Goal: Transaction & Acquisition: Purchase product/service

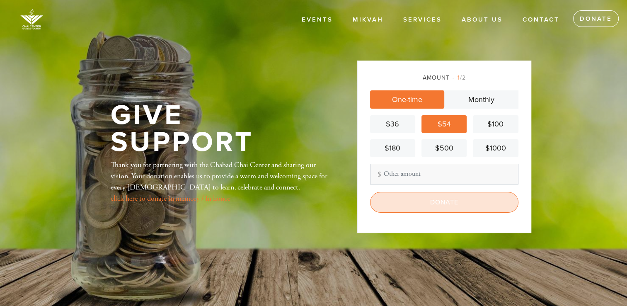
click at [453, 204] on input "Donate" at bounding box center [444, 202] width 148 height 21
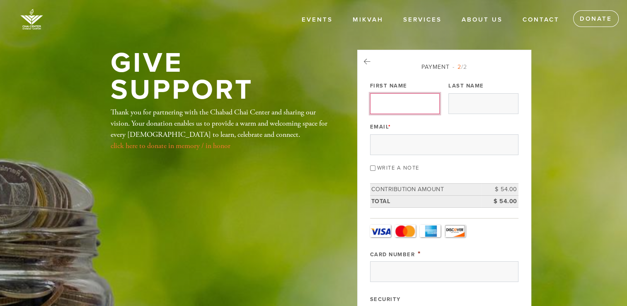
click at [390, 102] on input "First Name" at bounding box center [405, 103] width 70 height 21
type input "Rita"
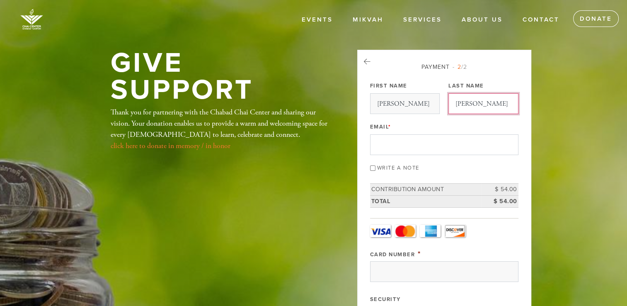
type input "Ahern"
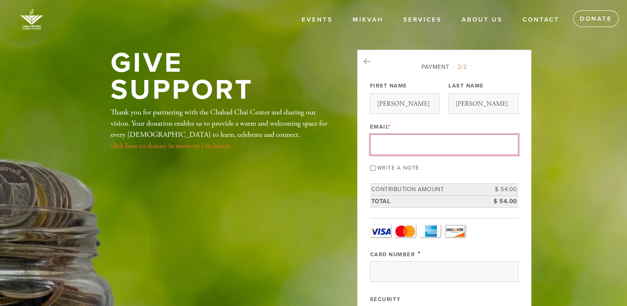
click at [387, 143] on input "Email *" at bounding box center [444, 144] width 148 height 21
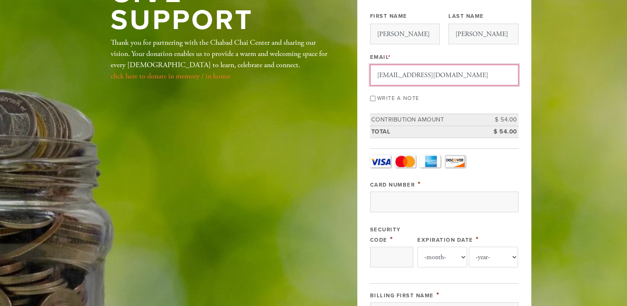
scroll to position [83, 0]
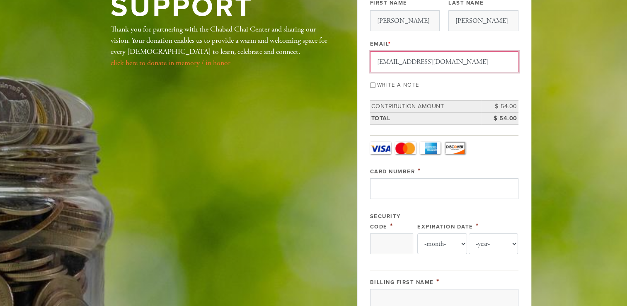
type input "rita20@comcast.net"
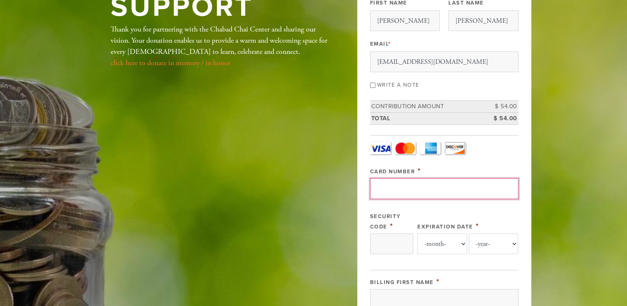
click at [412, 187] on input "Card Number" at bounding box center [444, 188] width 148 height 21
type input "4400665983170521"
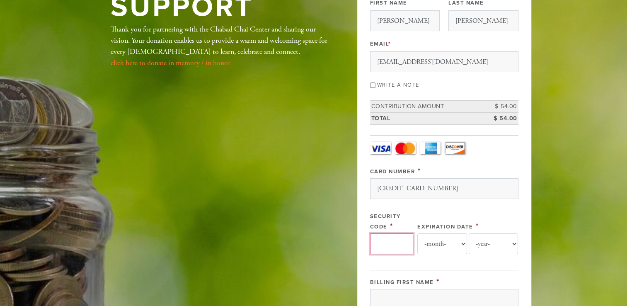
click at [401, 245] on input "Security Code" at bounding box center [391, 243] width 43 height 21
type input "482"
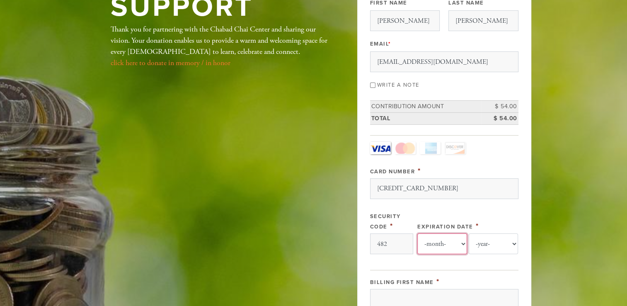
click at [464, 243] on select "-month- Jan Feb Mar Apr May Jun Jul Aug Sep Oct Nov Dec" at bounding box center [443, 243] width 50 height 21
select select "6"
click at [418, 233] on select "-month- Jan Feb Mar Apr May Jun Jul Aug Sep Oct Nov Dec" at bounding box center [443, 243] width 50 height 21
click at [484, 244] on select "-year- 2025 2026 2027 2028 2029 2030 2031 2032 2033 2034 2035" at bounding box center [494, 243] width 50 height 21
select select "2028"
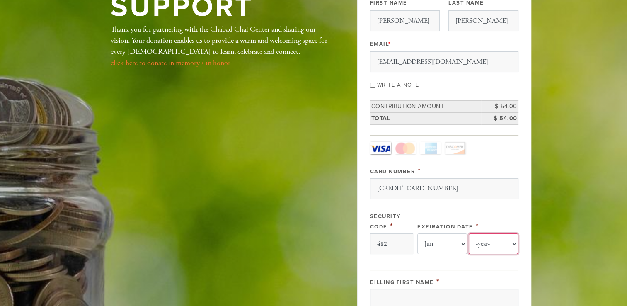
click at [469, 233] on select "-year- 2025 2026 2027 2028 2029 2030 2031 2032 2033 2034 2035" at bounding box center [494, 243] width 50 height 21
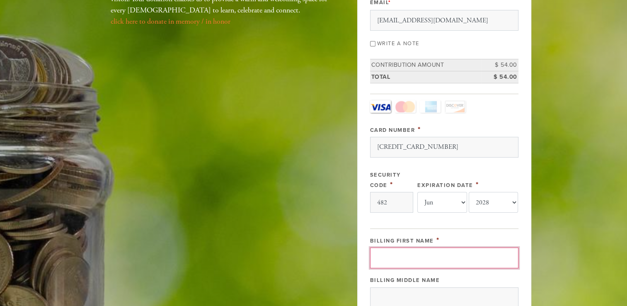
click at [404, 253] on input "Billing First Name" at bounding box center [444, 258] width 148 height 21
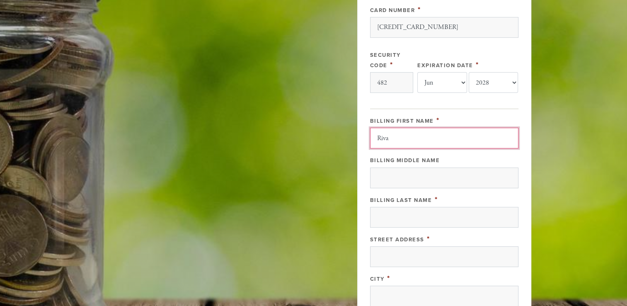
scroll to position [249, 0]
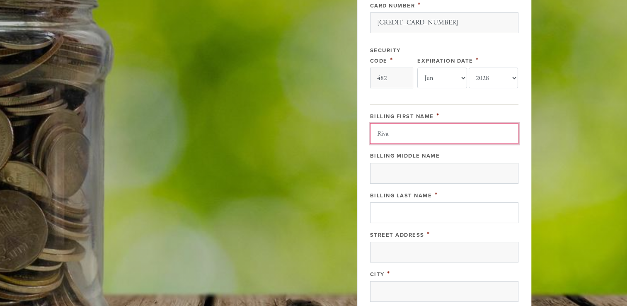
type input "Riva"
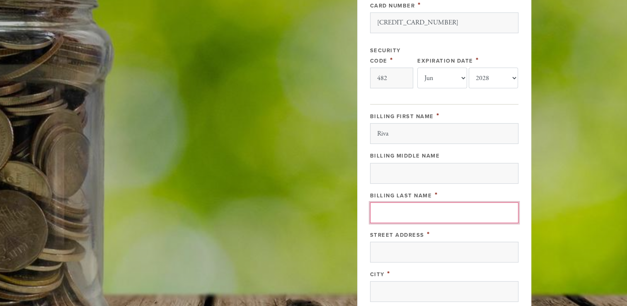
click at [399, 218] on input "Billing Last Name" at bounding box center [444, 212] width 148 height 21
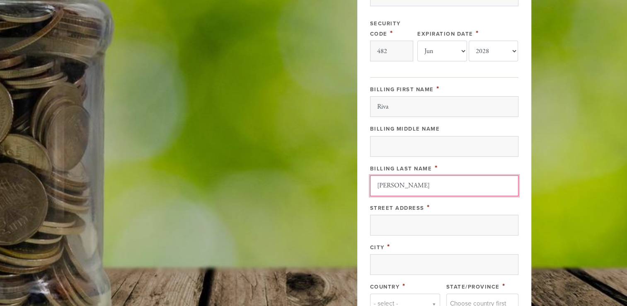
scroll to position [290, 0]
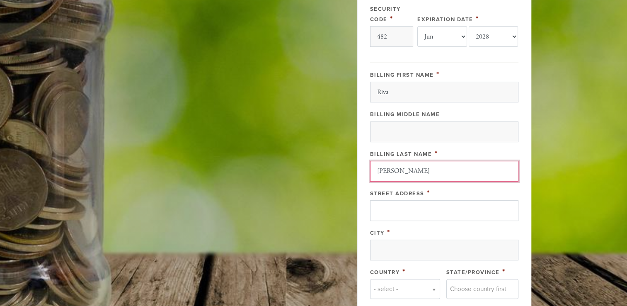
type input "Ahern"
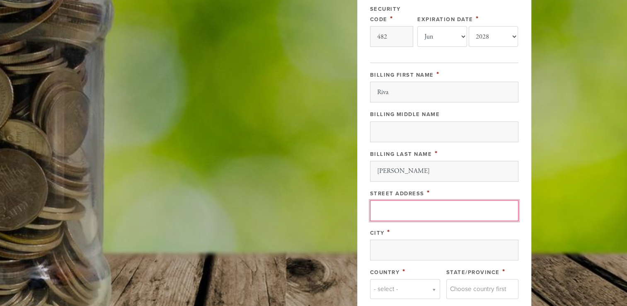
click at [399, 210] on input "Street Address" at bounding box center [444, 210] width 148 height 21
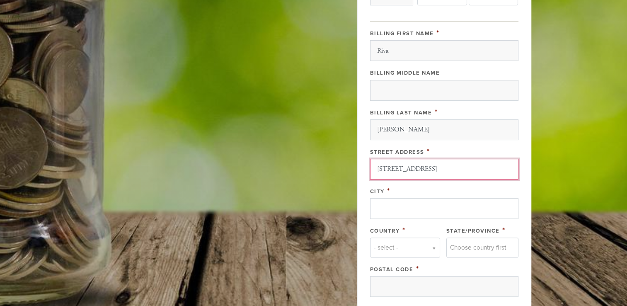
type input "87 Medford Street"
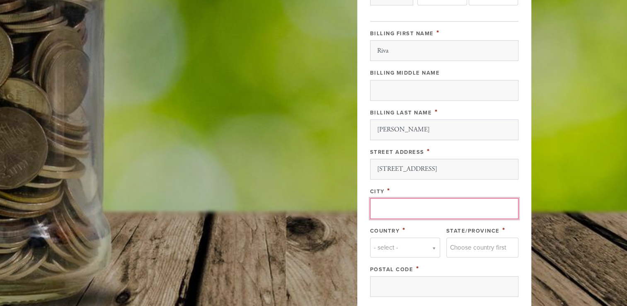
click at [396, 213] on input "City" at bounding box center [444, 208] width 148 height 21
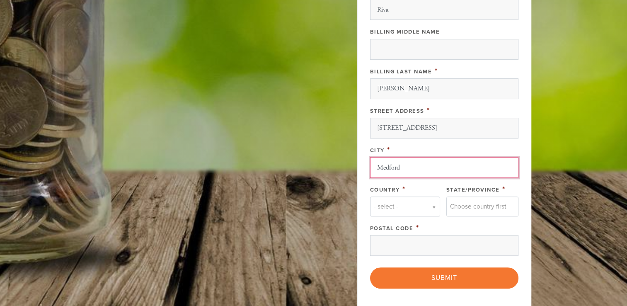
scroll to position [373, 0]
type input "Medford"
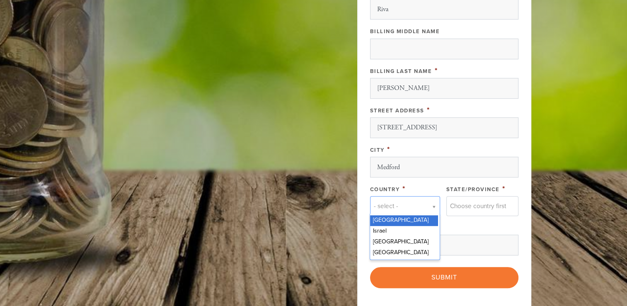
scroll to position [0, 2]
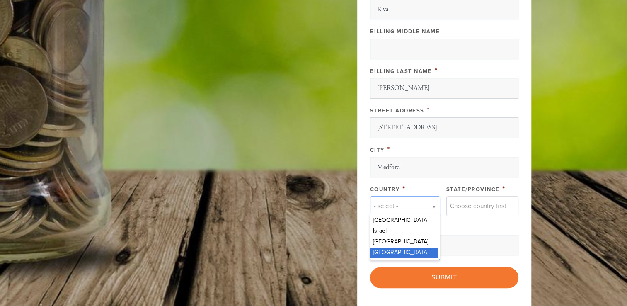
type input "m"
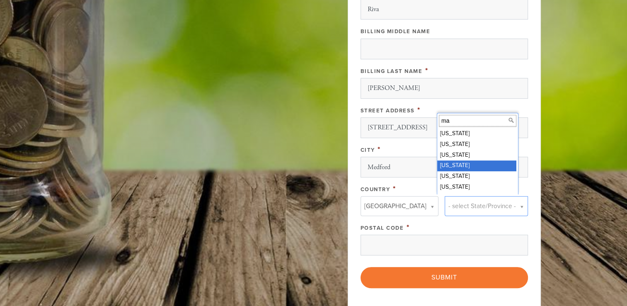
type input "ma"
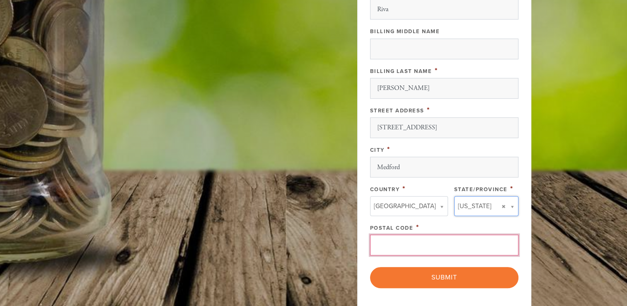
click at [410, 243] on input "Postal Code" at bounding box center [444, 245] width 148 height 21
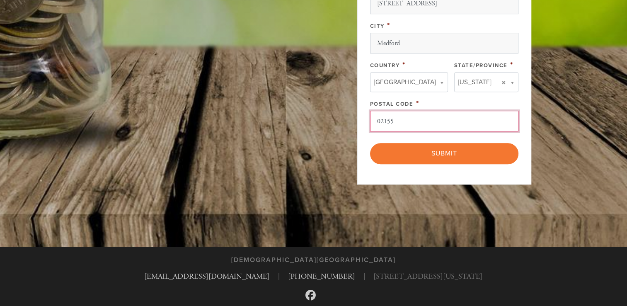
scroll to position [498, 0]
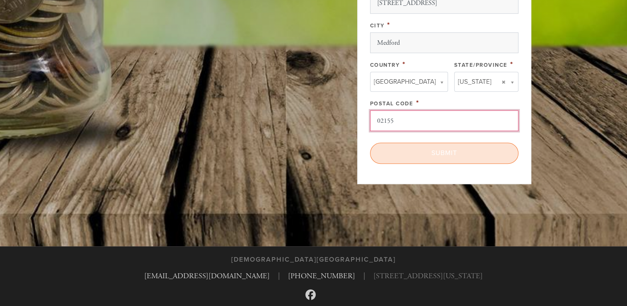
type input "02155"
click at [451, 154] on input "Submit" at bounding box center [444, 153] width 148 height 21
